Goal: Information Seeking & Learning: Learn about a topic

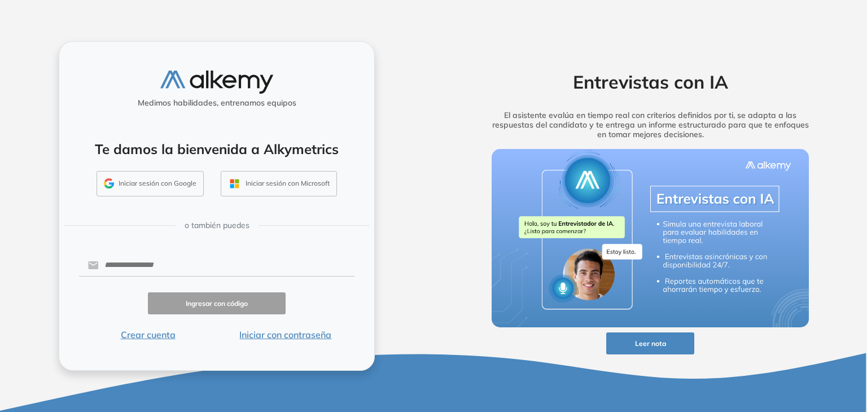
click at [299, 336] on button "Iniciar con contraseña" at bounding box center [286, 335] width 138 height 14
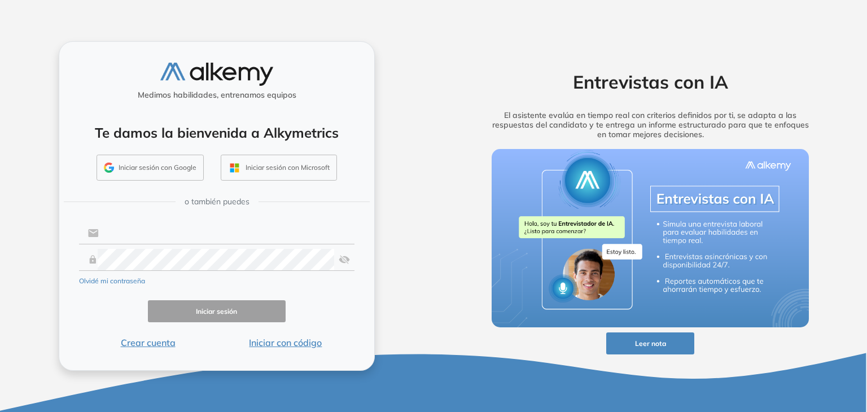
type input "**********"
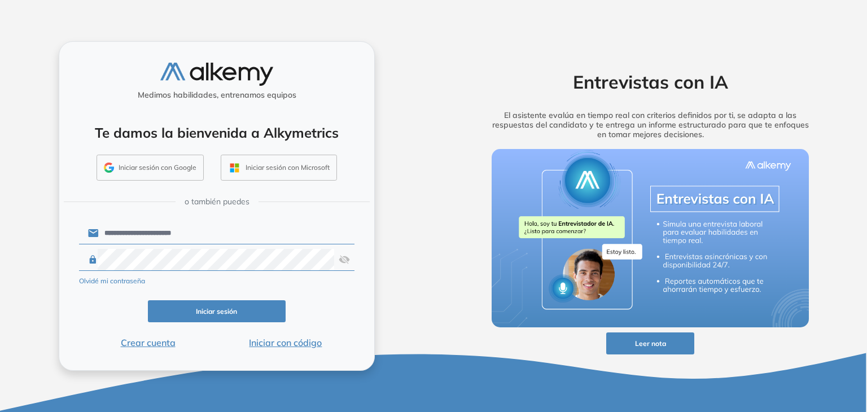
click at [226, 312] on button "Iniciar sesión" at bounding box center [217, 311] width 138 height 22
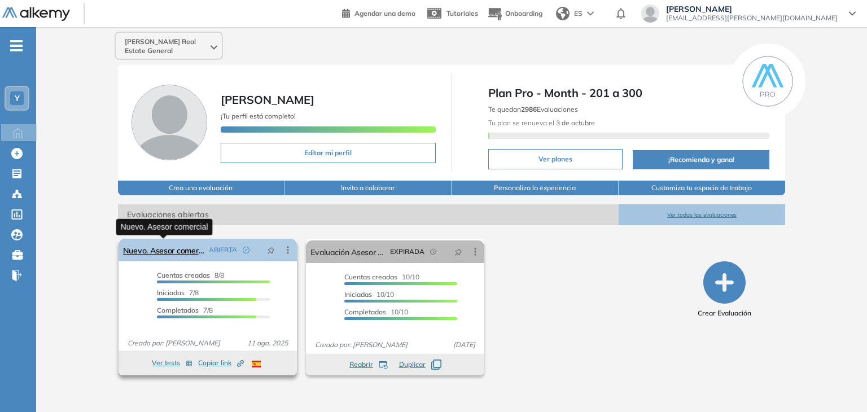
click at [172, 251] on link "Nuevo. Asesor comercial" at bounding box center [163, 250] width 81 height 23
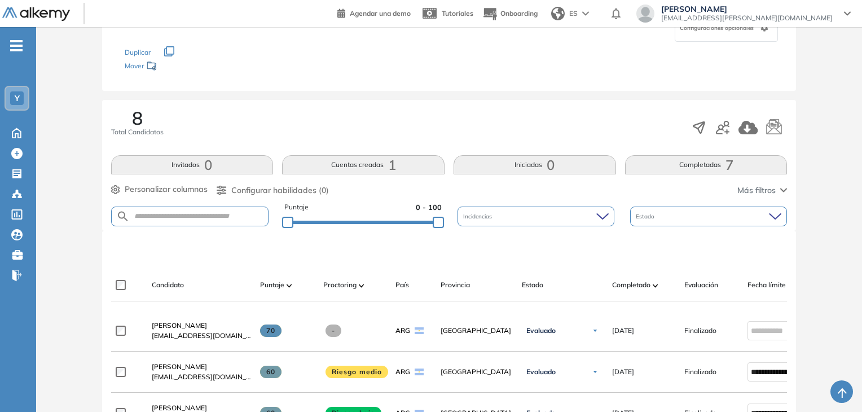
scroll to position [113, 0]
click at [720, 163] on button "Completadas 7" at bounding box center [706, 165] width 163 height 19
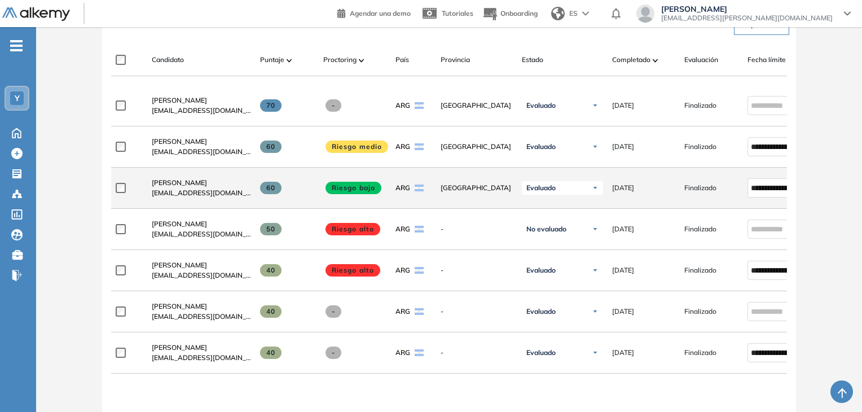
scroll to position [395, 0]
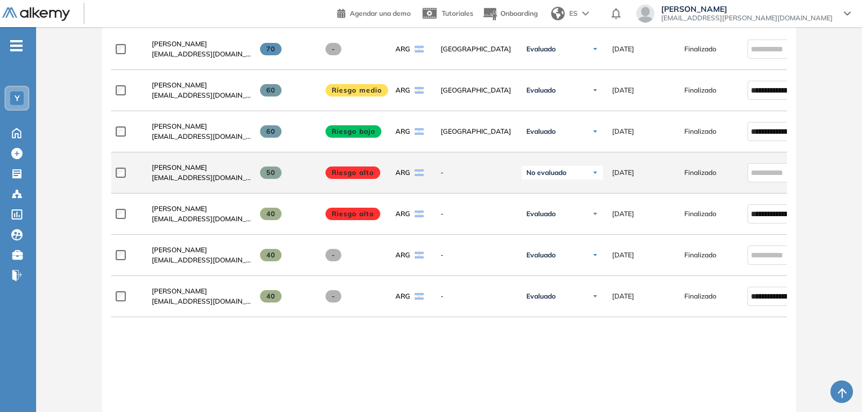
drag, startPoint x: 610, startPoint y: 176, endPoint x: 664, endPoint y: 179, distance: 54.3
click at [664, 179] on div "[DATE]" at bounding box center [639, 173] width 72 height 28
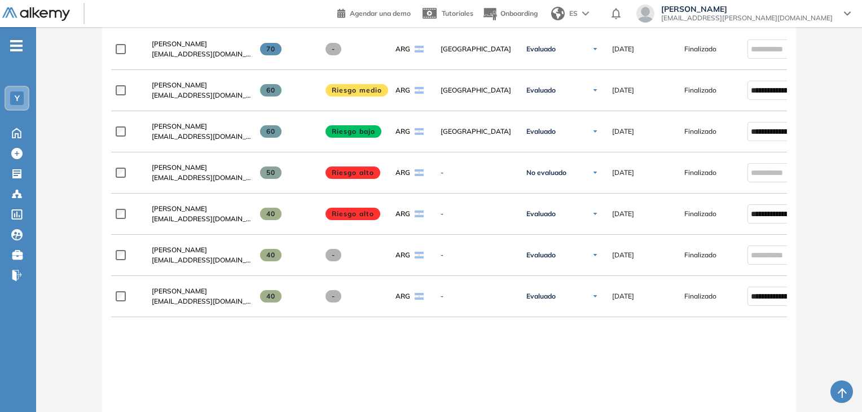
click at [543, 352] on div "**********" at bounding box center [449, 268] width 677 height 478
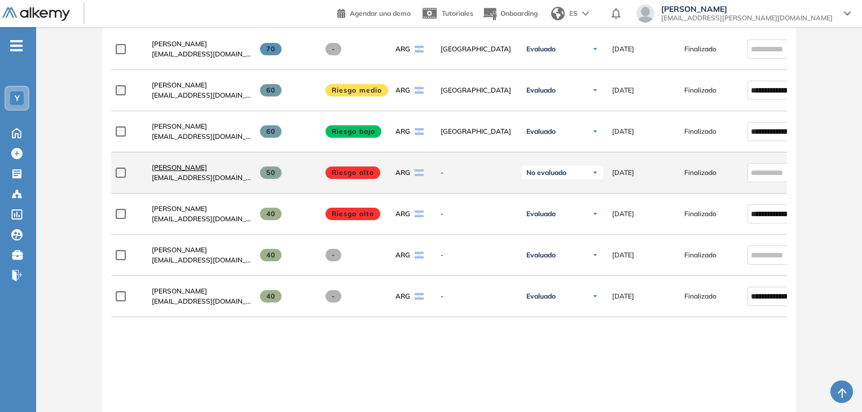
click at [160, 170] on span "[PERSON_NAME]" at bounding box center [179, 167] width 55 height 8
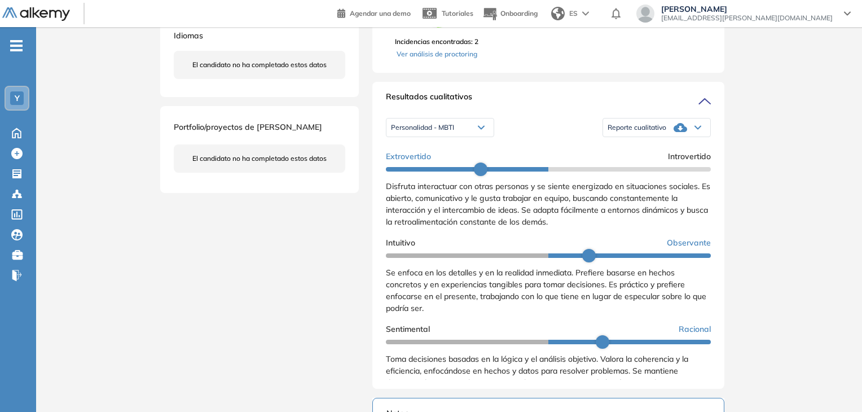
scroll to position [339, 0]
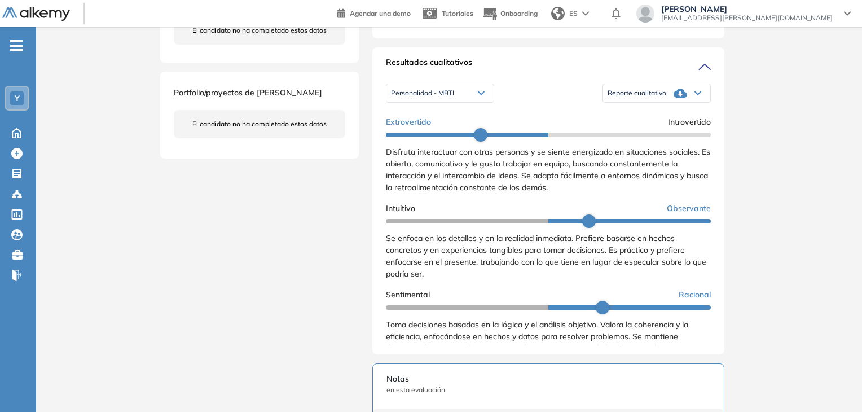
click at [675, 100] on icon at bounding box center [681, 93] width 14 height 14
click at [546, 107] on div "Personalidad - MBTI Personalidad - MBTI Perfil de Habilidades Comerciales Repor…" at bounding box center [548, 93] width 325 height 28
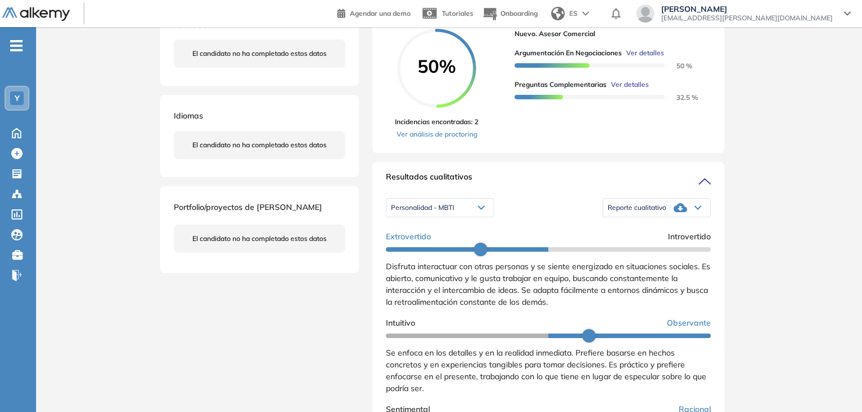
scroll to position [226, 0]
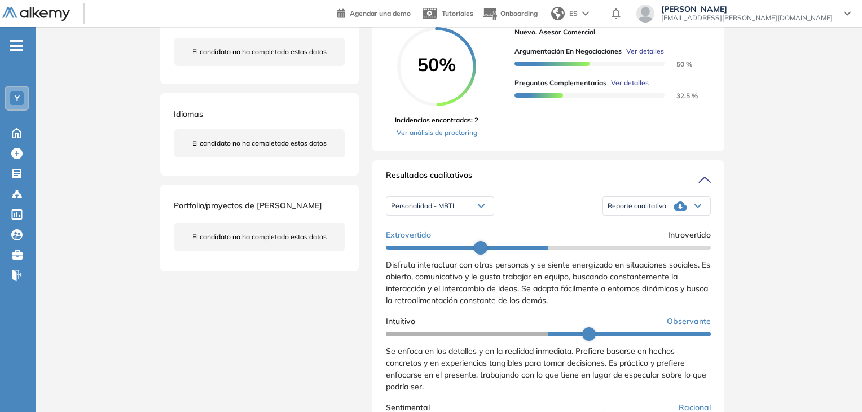
click at [651, 210] on span "Reporte cualitativo" at bounding box center [637, 205] width 59 height 9
click at [659, 230] on li "Reporte con Afinidad AI" at bounding box center [642, 224] width 69 height 11
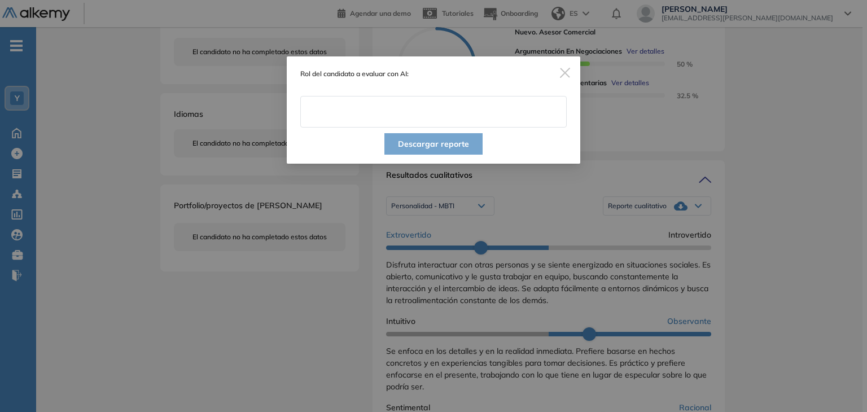
click at [422, 122] on input "text" at bounding box center [433, 112] width 266 height 32
type input "**********"
click at [441, 144] on button "Descargar reporte" at bounding box center [433, 143] width 98 height 21
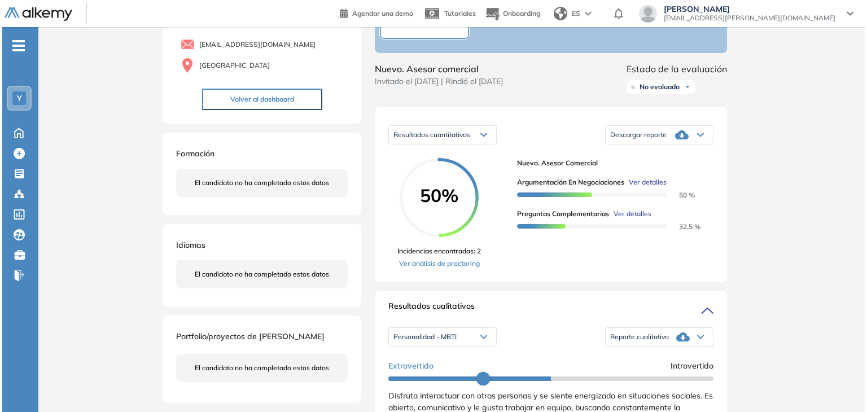
scroll to position [113, 0]
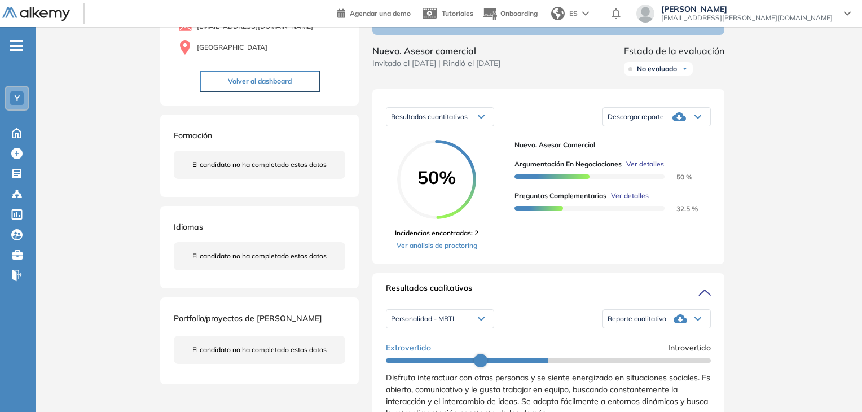
click at [686, 121] on icon at bounding box center [680, 116] width 14 height 9
click at [682, 161] on li "Descargar informe resumido" at bounding box center [650, 155] width 84 height 11
click at [636, 201] on span "Ver detalles" at bounding box center [630, 196] width 38 height 10
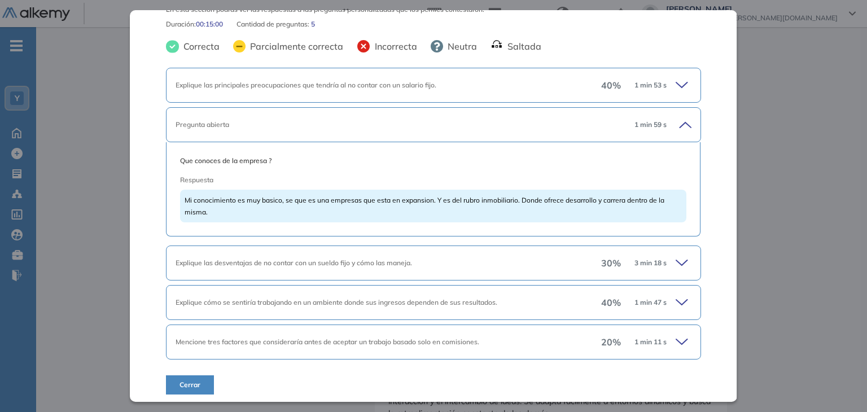
scroll to position [68, 0]
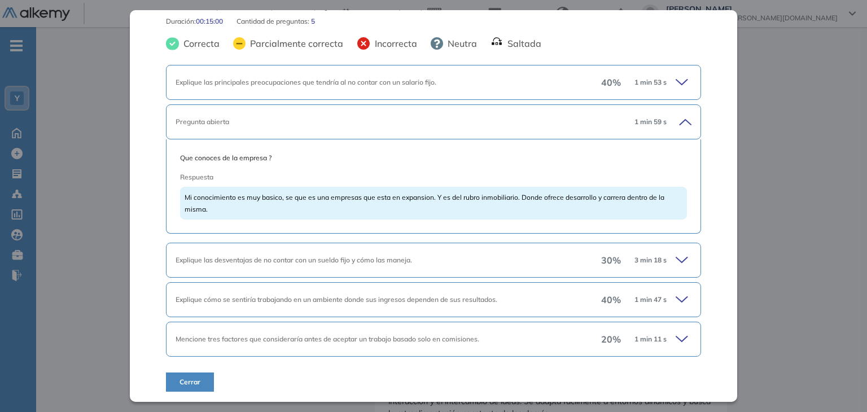
click at [676, 260] on icon at bounding box center [684, 260] width 16 height 16
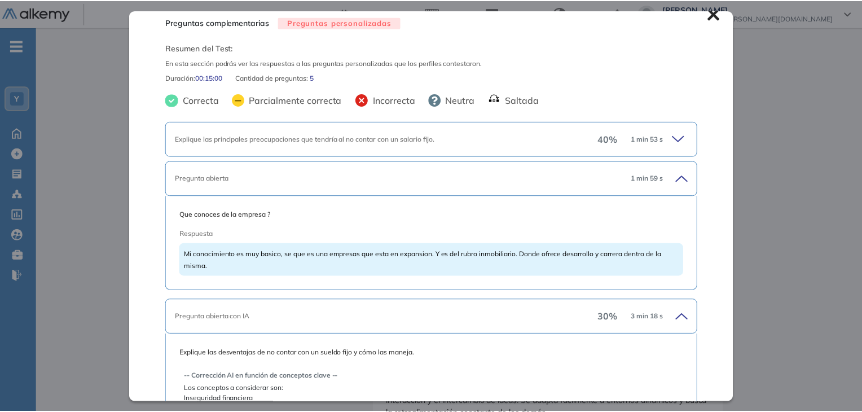
scroll to position [0, 0]
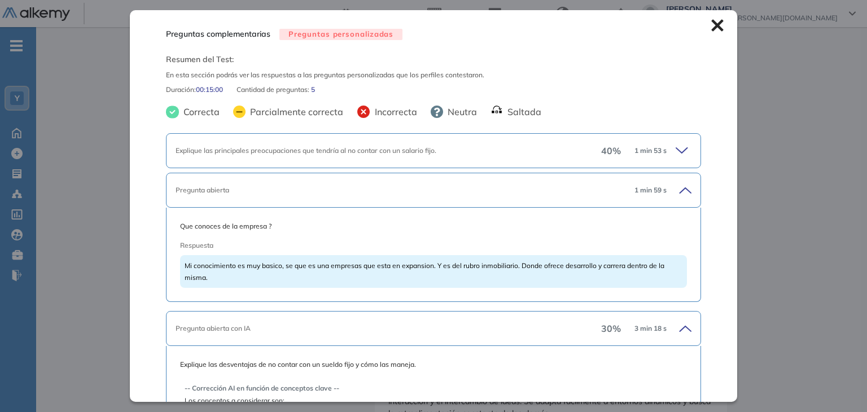
click at [711, 28] on icon at bounding box center [717, 26] width 12 height 12
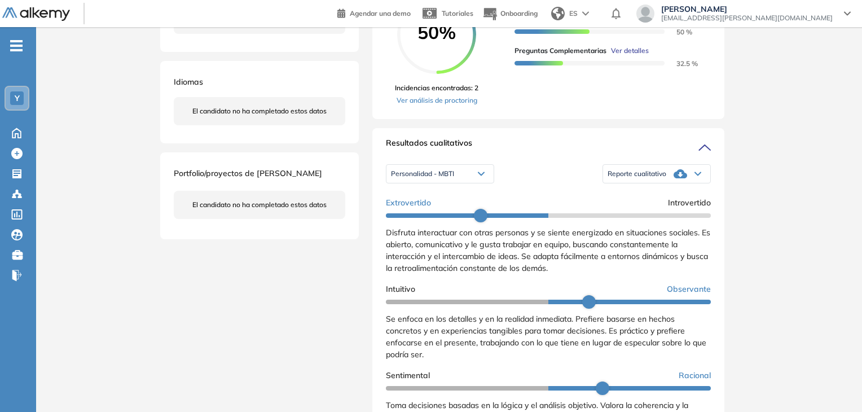
scroll to position [282, 0]
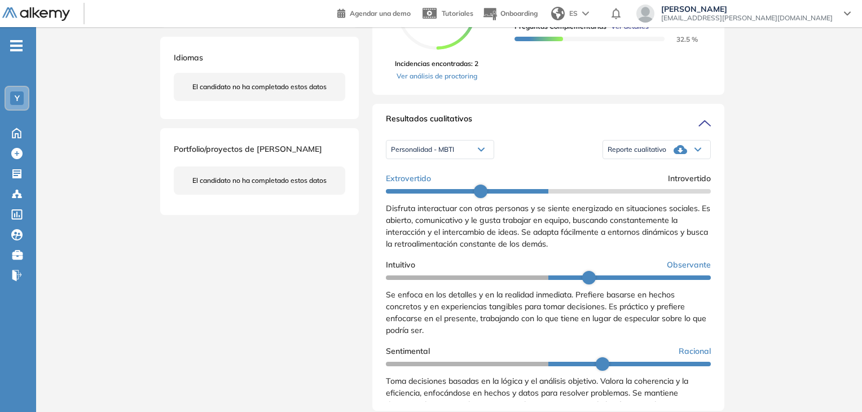
click at [471, 159] on div "Personalidad - MBTI" at bounding box center [440, 150] width 107 height 18
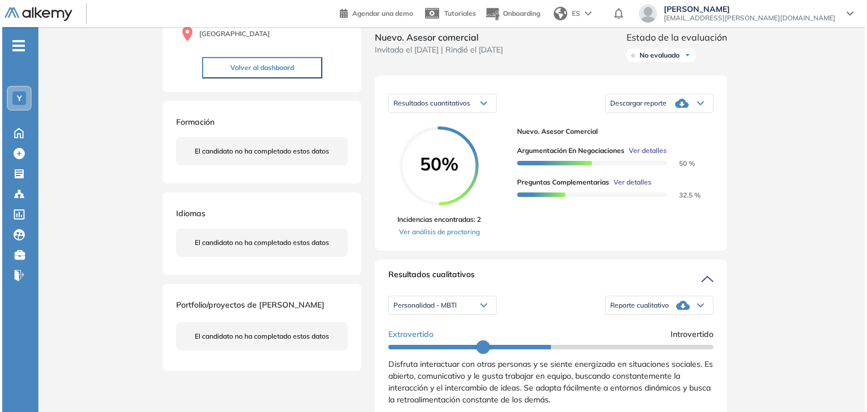
scroll to position [113, 0]
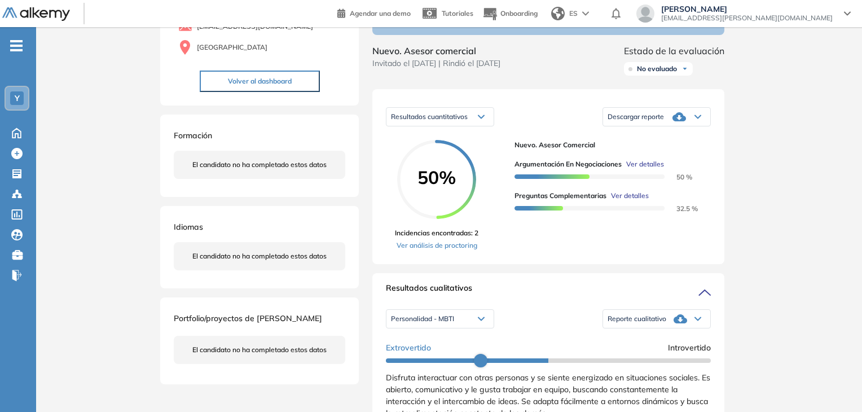
click at [635, 201] on span "Ver detalles" at bounding box center [630, 196] width 38 height 10
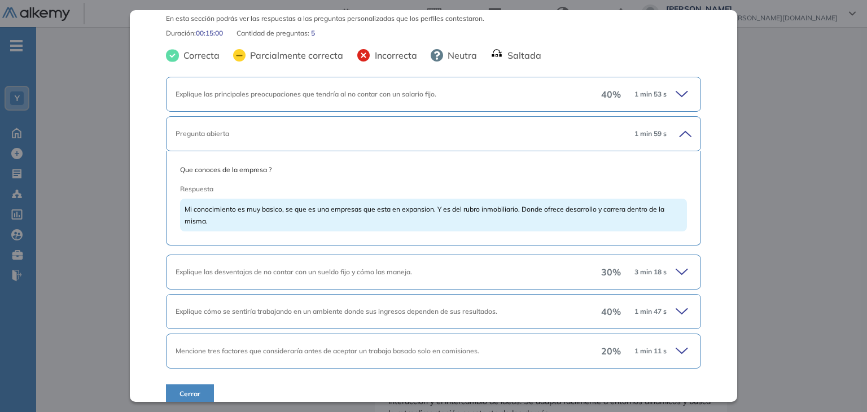
scroll to position [68, 0]
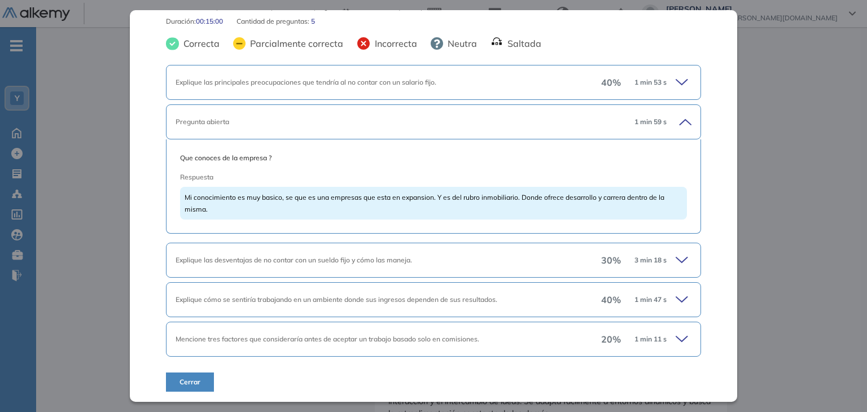
click at [676, 119] on icon at bounding box center [684, 122] width 16 height 16
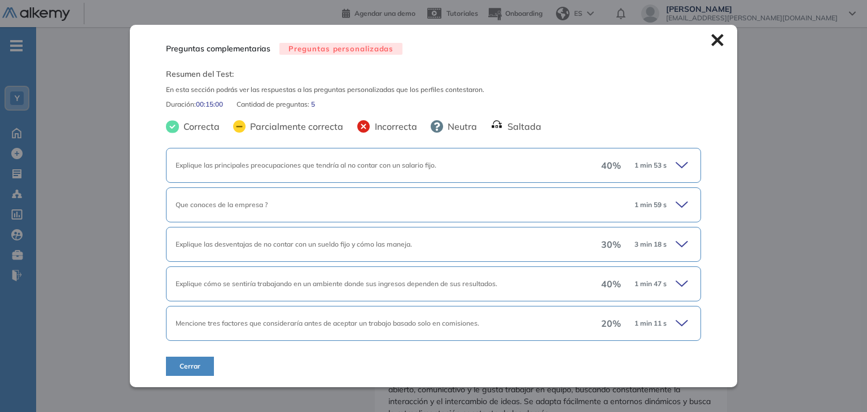
scroll to position [0, 0]
click at [681, 243] on icon at bounding box center [681, 244] width 11 height 5
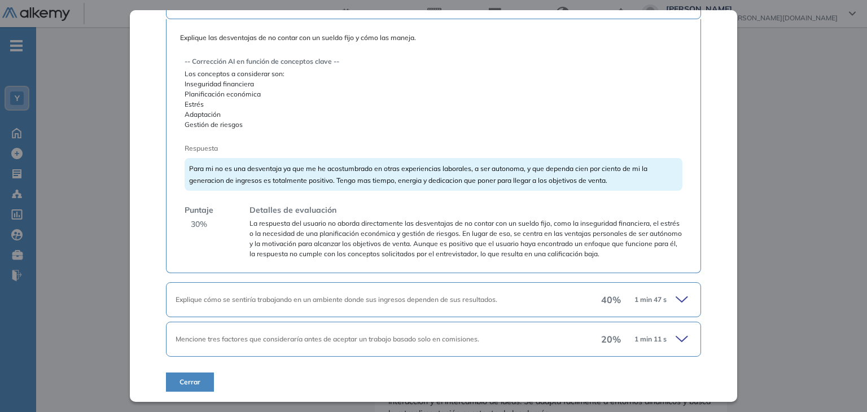
scroll to position [228, 0]
click at [676, 297] on icon at bounding box center [684, 300] width 16 height 16
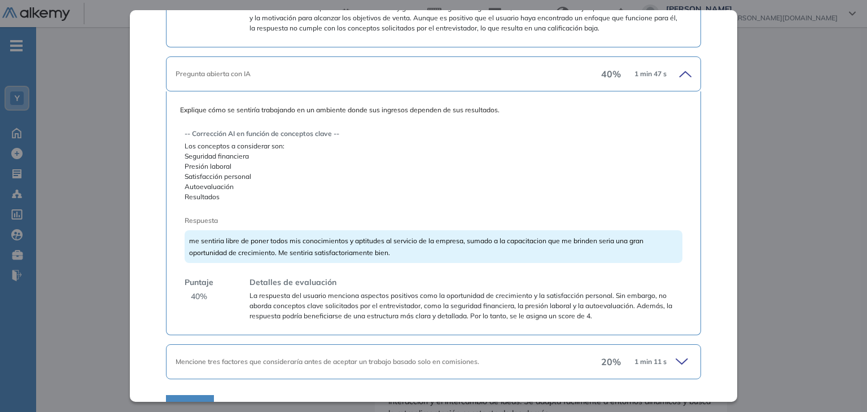
scroll to position [476, 0]
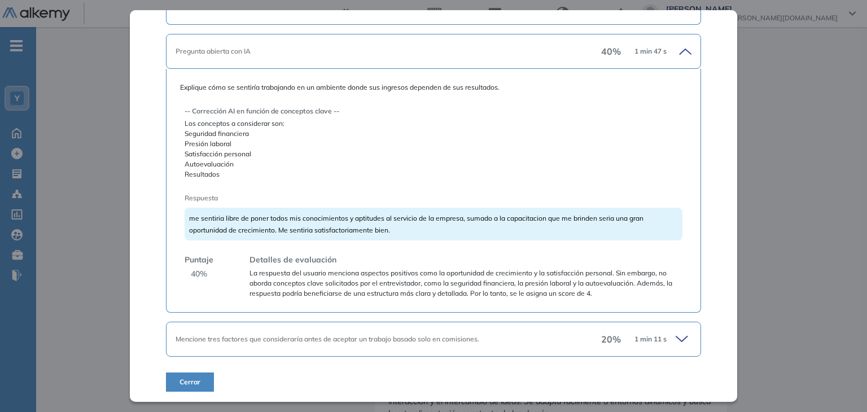
click at [676, 340] on icon at bounding box center [684, 339] width 16 height 16
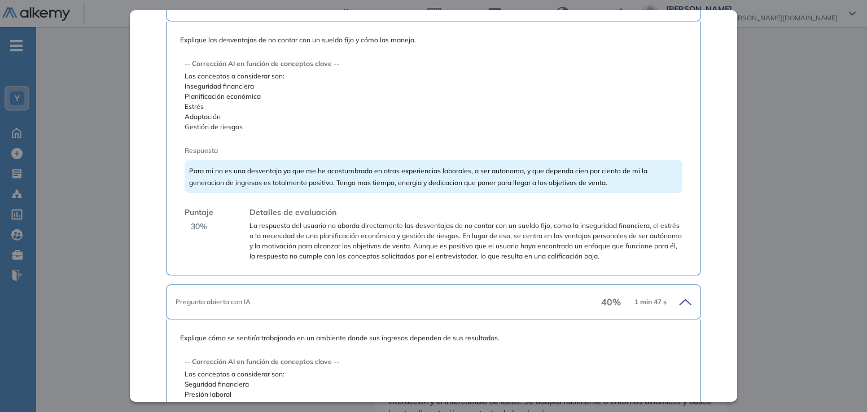
scroll to position [169, 0]
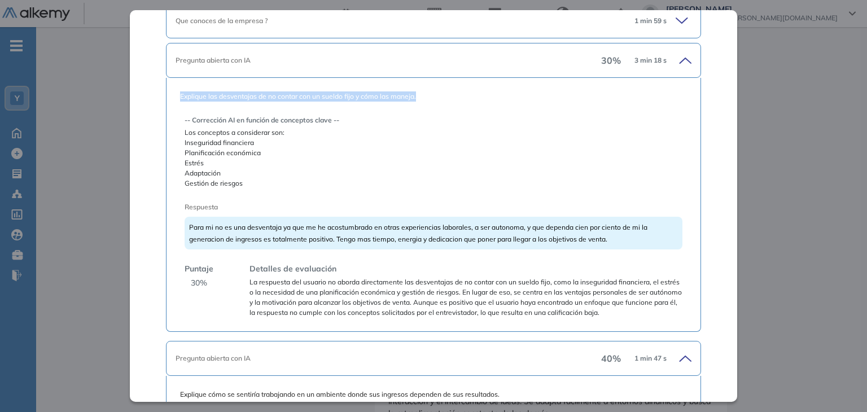
drag, startPoint x: 178, startPoint y: 95, endPoint x: 434, endPoint y: 92, distance: 255.7
click at [434, 92] on div "Explique las desventajas de no contar con un sueldo fijo y cómo las maneja. -- …" at bounding box center [433, 205] width 534 height 254
drag, startPoint x: 183, startPoint y: 204, endPoint x: 226, endPoint y: 207, distance: 43.5
click at [226, 207] on div "Explique las desventajas de no contar con un sueldo fijo y cómo las maneja. -- …" at bounding box center [433, 204] width 506 height 226
click at [178, 92] on div "Explique las desventajas de no contar con un sueldo fijo y cómo las maneja. -- …" at bounding box center [433, 205] width 534 height 254
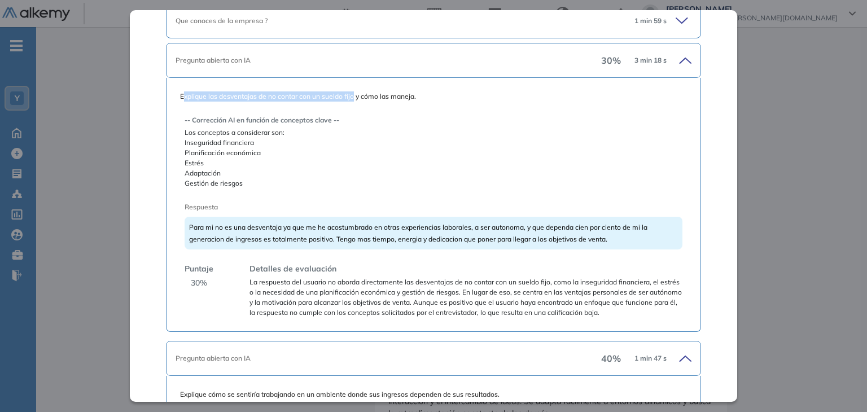
drag, startPoint x: 185, startPoint y: 97, endPoint x: 352, endPoint y: 98, distance: 167.6
click at [352, 98] on span "Explique las desventajas de no contar con un sueldo fijo y cómo las maneja." at bounding box center [433, 96] width 506 height 10
click at [353, 98] on span "Explique las desventajas de no contar con un sueldo fijo y cómo las maneja." at bounding box center [433, 96] width 506 height 10
click at [190, 95] on span "Explique las desventajas de no contar con un sueldo fijo y cómo las maneja." at bounding box center [433, 96] width 506 height 10
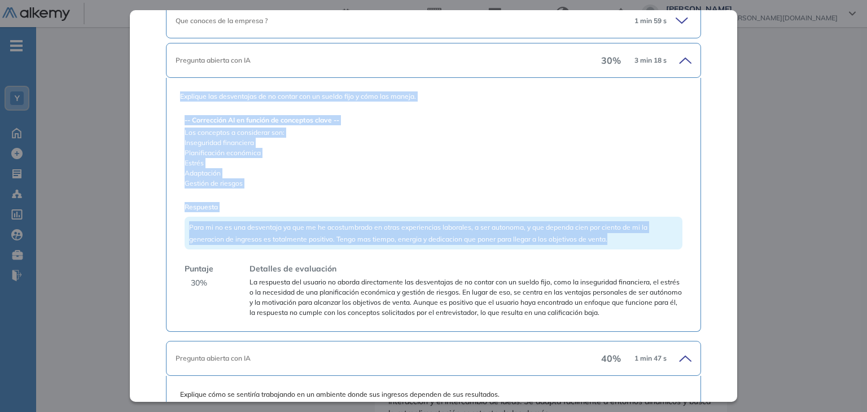
drag, startPoint x: 175, startPoint y: 95, endPoint x: 610, endPoint y: 244, distance: 460.1
click at [610, 244] on div "Explique las desventajas de no contar con un sueldo fijo y cómo las maneja. -- …" at bounding box center [433, 205] width 534 height 254
copy div "Explique las desventajas de no contar con un sueldo fijo y cómo las maneja. -- …"
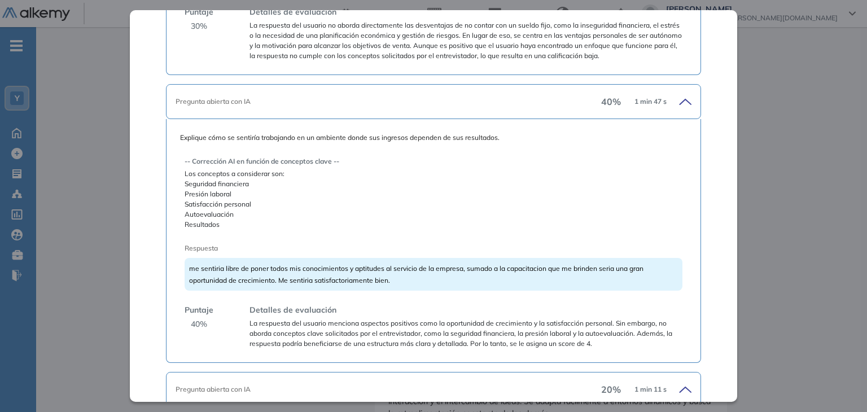
scroll to position [451, 0]
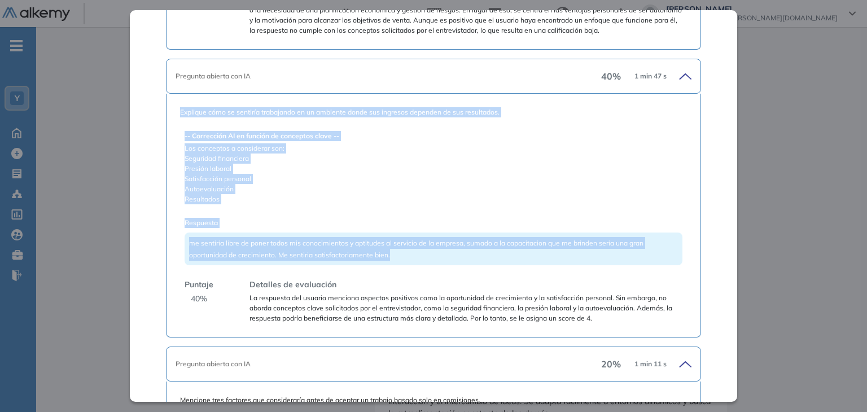
drag, startPoint x: 181, startPoint y: 111, endPoint x: 436, endPoint y: 253, distance: 292.0
click at [436, 253] on div "Explique cómo se sentiría trabajando en un ambiente donde sus ingresos dependen…" at bounding box center [433, 216] width 534 height 244
copy div "Explique cómo se sentiría trabajando en un ambiente donde sus ingresos dependen…"
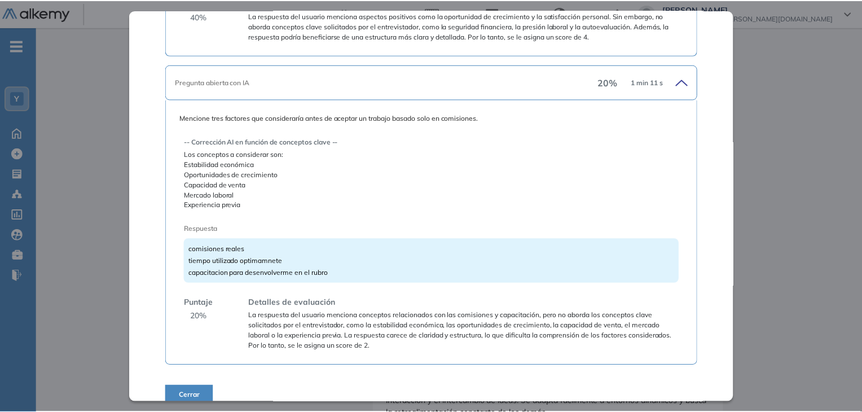
scroll to position [747, 0]
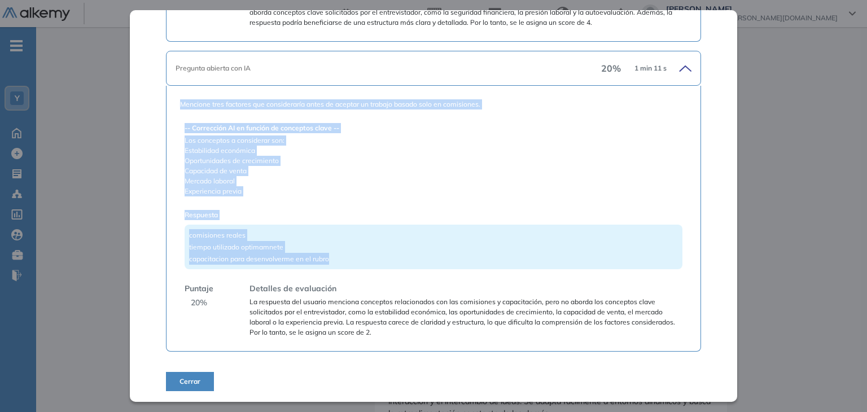
drag, startPoint x: 177, startPoint y: 103, endPoint x: 386, endPoint y: 256, distance: 259.3
click at [386, 256] on div "Mencione tres factores que consideraría antes de aceptar un trabajo basado solo…" at bounding box center [433, 219] width 534 height 266
copy div "Mencione tres factores que consideraría antes de aceptar un trabajo basado solo…"
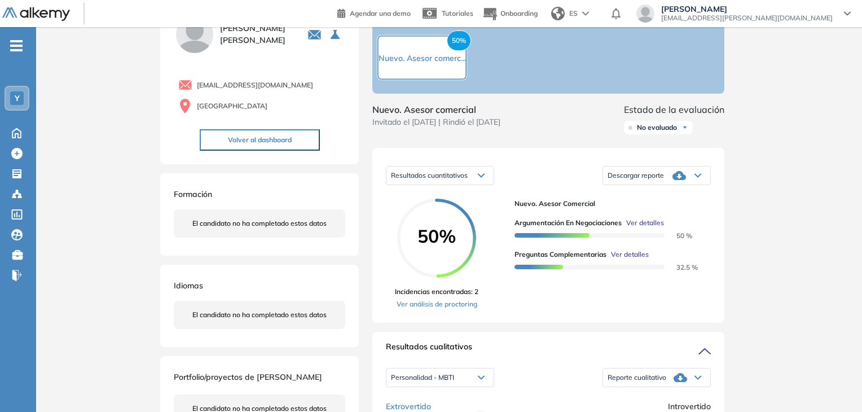
scroll to position [0, 0]
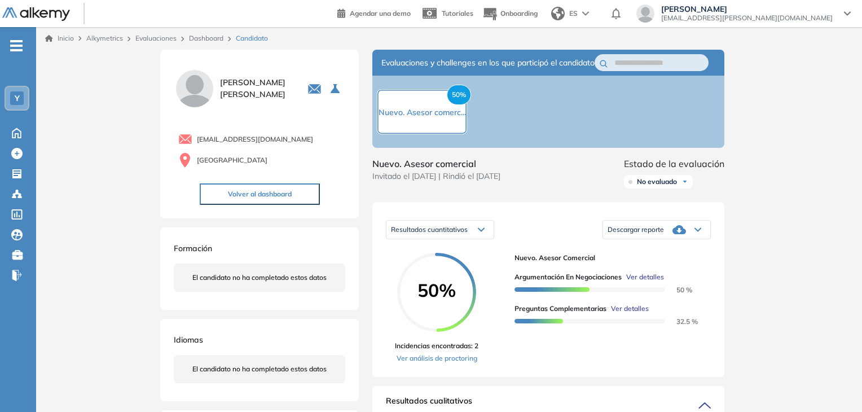
click at [858, 48] on div "Inicio Alkymetrics Evaluaciones Dashboard Candidato" at bounding box center [449, 38] width 826 height 23
drag, startPoint x: 220, startPoint y: 87, endPoint x: 253, endPoint y: 89, distance: 33.3
click at [253, 89] on span "[PERSON_NAME]" at bounding box center [257, 89] width 74 height 24
copy span "[PERSON_NAME]"
